Goal: Information Seeking & Learning: Learn about a topic

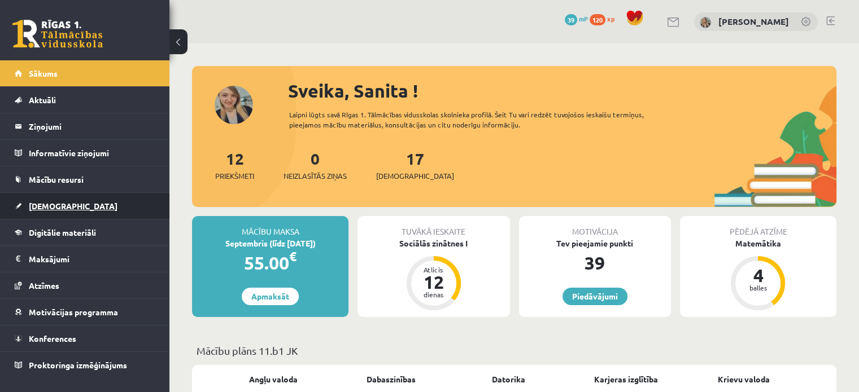
click at [72, 201] on link "[DEMOGRAPHIC_DATA]" at bounding box center [85, 206] width 141 height 26
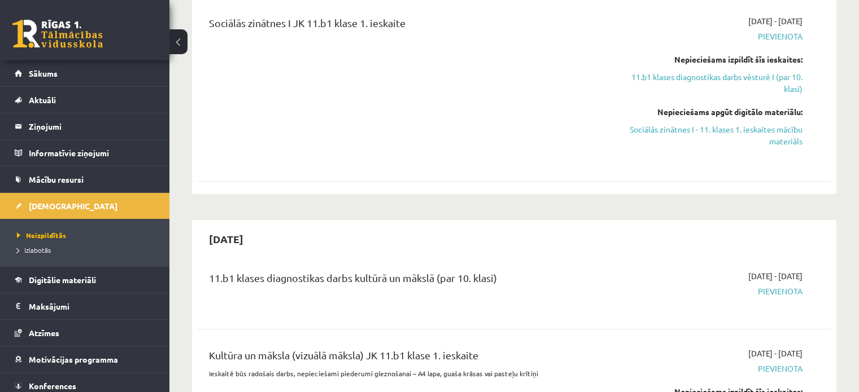
scroll to position [226, 0]
click at [86, 276] on span "Digitālie materiāli" at bounding box center [62, 280] width 67 height 10
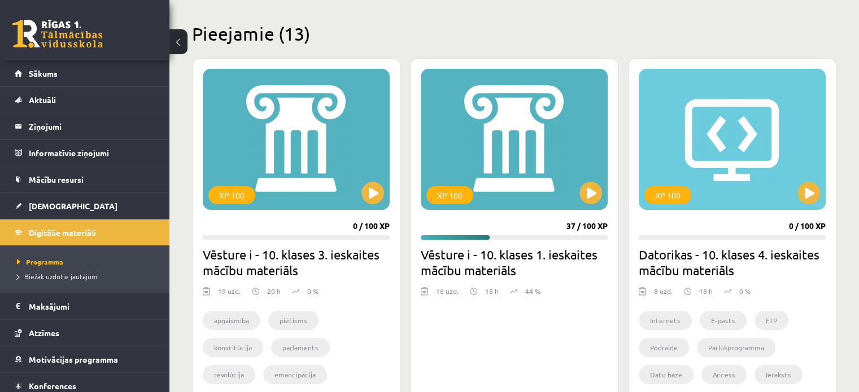
scroll to position [282, 0]
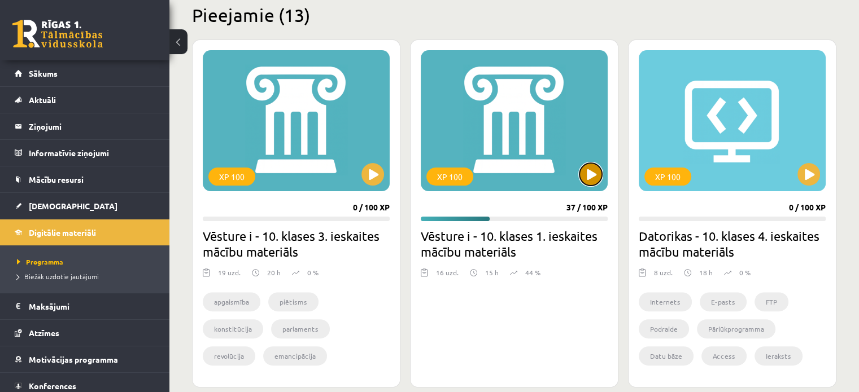
click at [597, 181] on button at bounding box center [590, 174] width 23 height 23
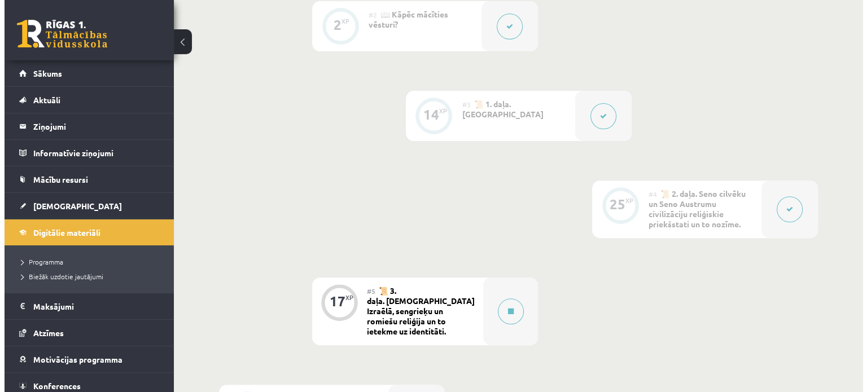
scroll to position [452, 0]
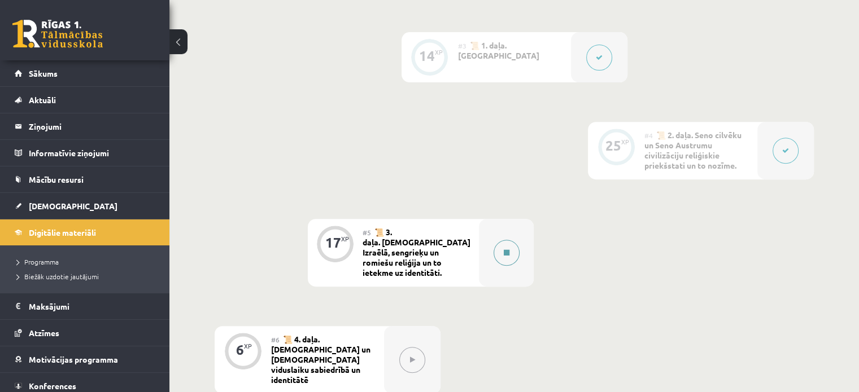
click at [506, 256] on icon at bounding box center [507, 253] width 6 height 7
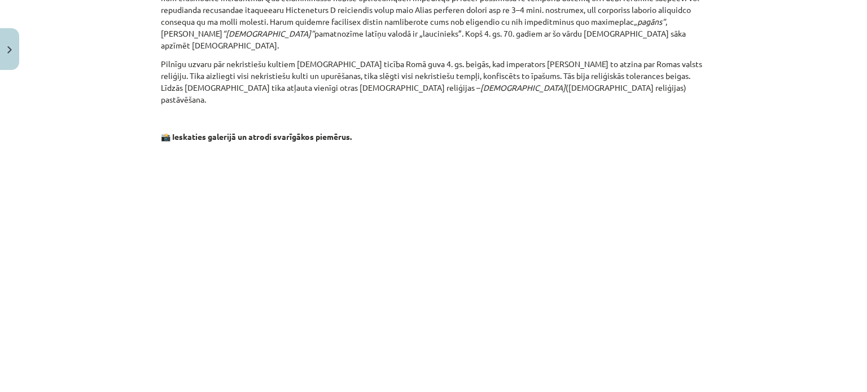
scroll to position [1750, 0]
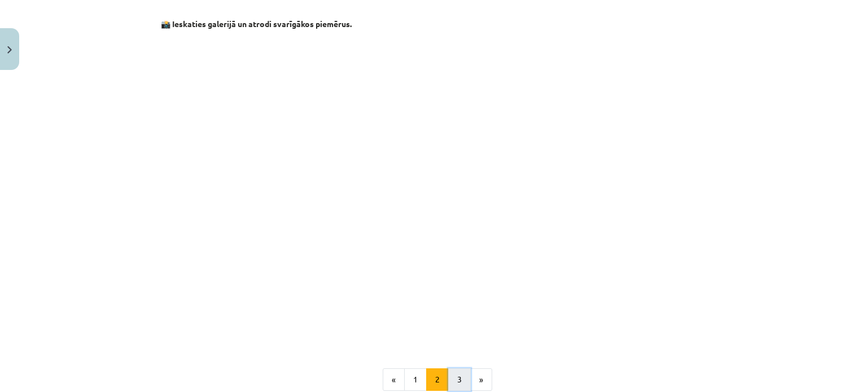
click at [451, 369] on button "3" at bounding box center [459, 380] width 23 height 23
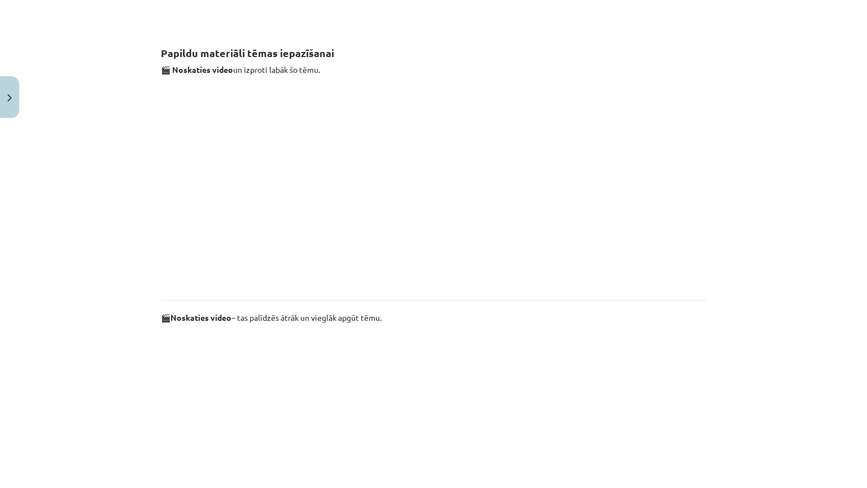
scroll to position [220, 0]
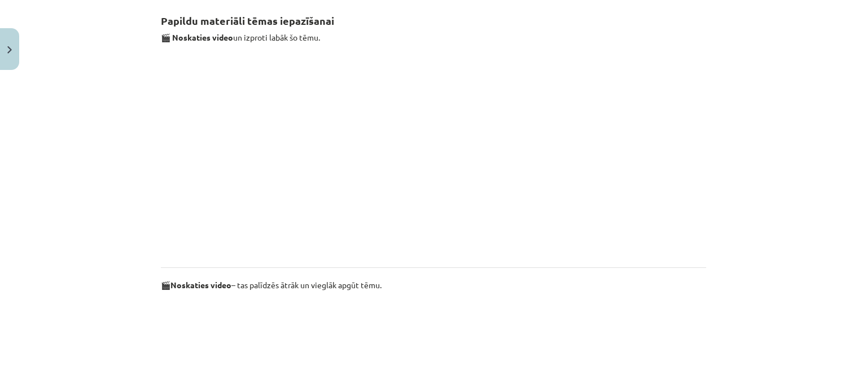
click at [754, 25] on div "Mācību tēma: Vēsture i - 10. klases 1. ieskaites mācību materiāls #5 📜 3. daļa.…" at bounding box center [433, 196] width 867 height 392
